Goal: Task Accomplishment & Management: Use online tool/utility

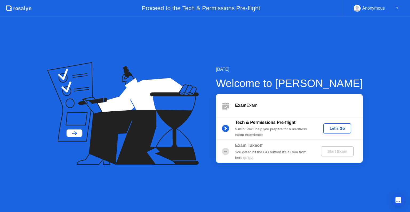
click at [338, 125] on button "Let's Go" at bounding box center [337, 128] width 28 height 10
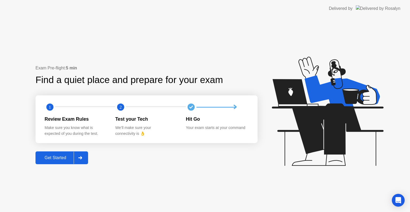
click at [64, 160] on div "Get Started" at bounding box center [55, 157] width 37 height 5
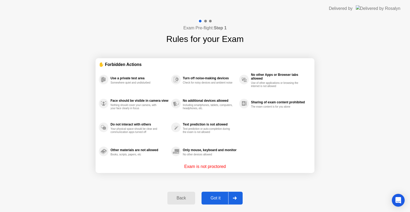
click at [232, 196] on div at bounding box center [234, 198] width 13 height 12
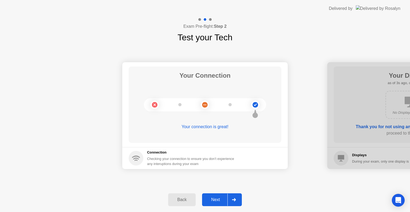
click at [232, 196] on div at bounding box center [233, 199] width 13 height 12
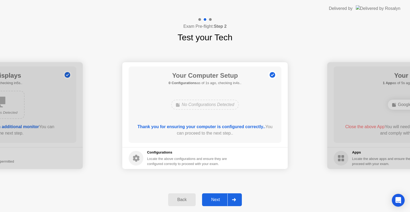
click at [232, 196] on div at bounding box center [233, 199] width 13 height 12
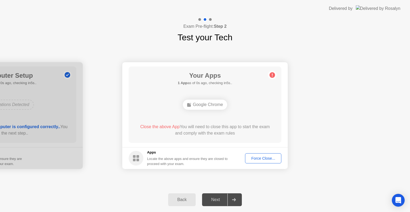
click at [264, 156] on div "Force Close..." at bounding box center [263, 158] width 33 height 4
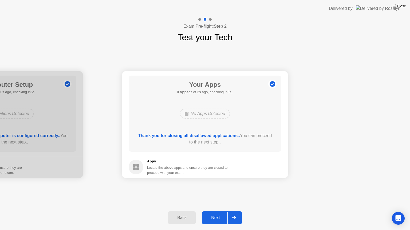
click at [236, 212] on div at bounding box center [233, 218] width 13 height 12
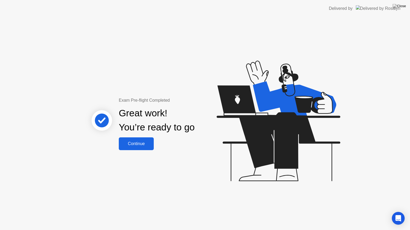
click at [150, 146] on div "Continue" at bounding box center [136, 144] width 32 height 5
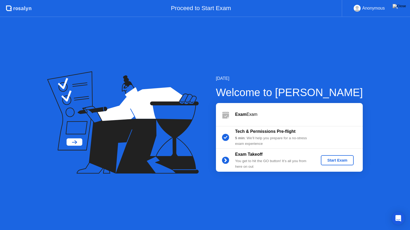
click at [333, 159] on div "Start Exam" at bounding box center [337, 160] width 29 height 4
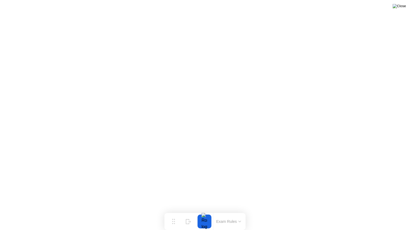
click at [403, 5] on img at bounding box center [398, 6] width 13 height 4
